Goal: Task Accomplishment & Management: Complete application form

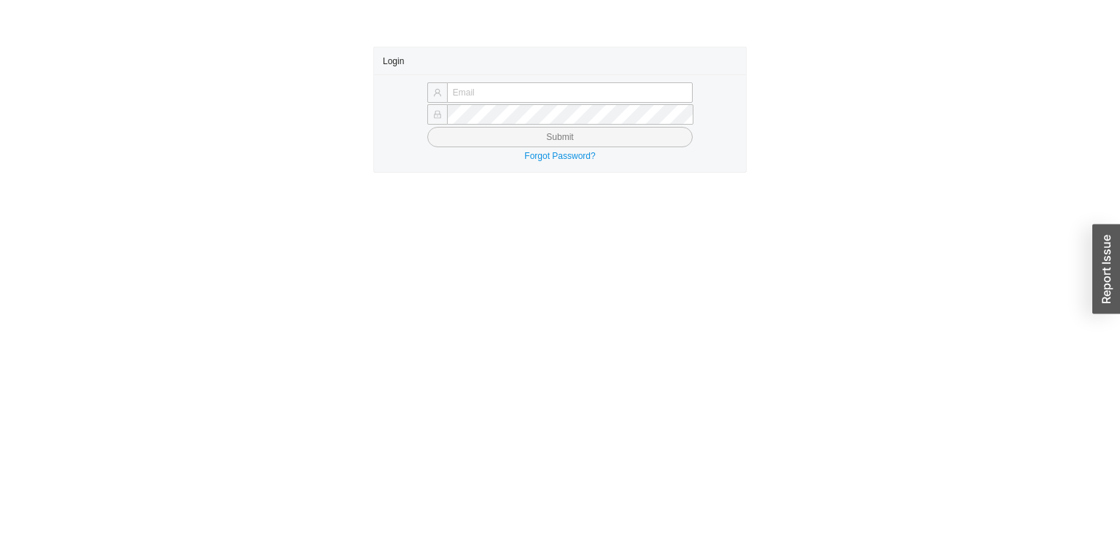
type input "[EMAIL_ADDRESS][DOMAIN_NAME]"
click at [454, 138] on button "Submit" at bounding box center [559, 137] width 265 height 20
